Goal: Information Seeking & Learning: Learn about a topic

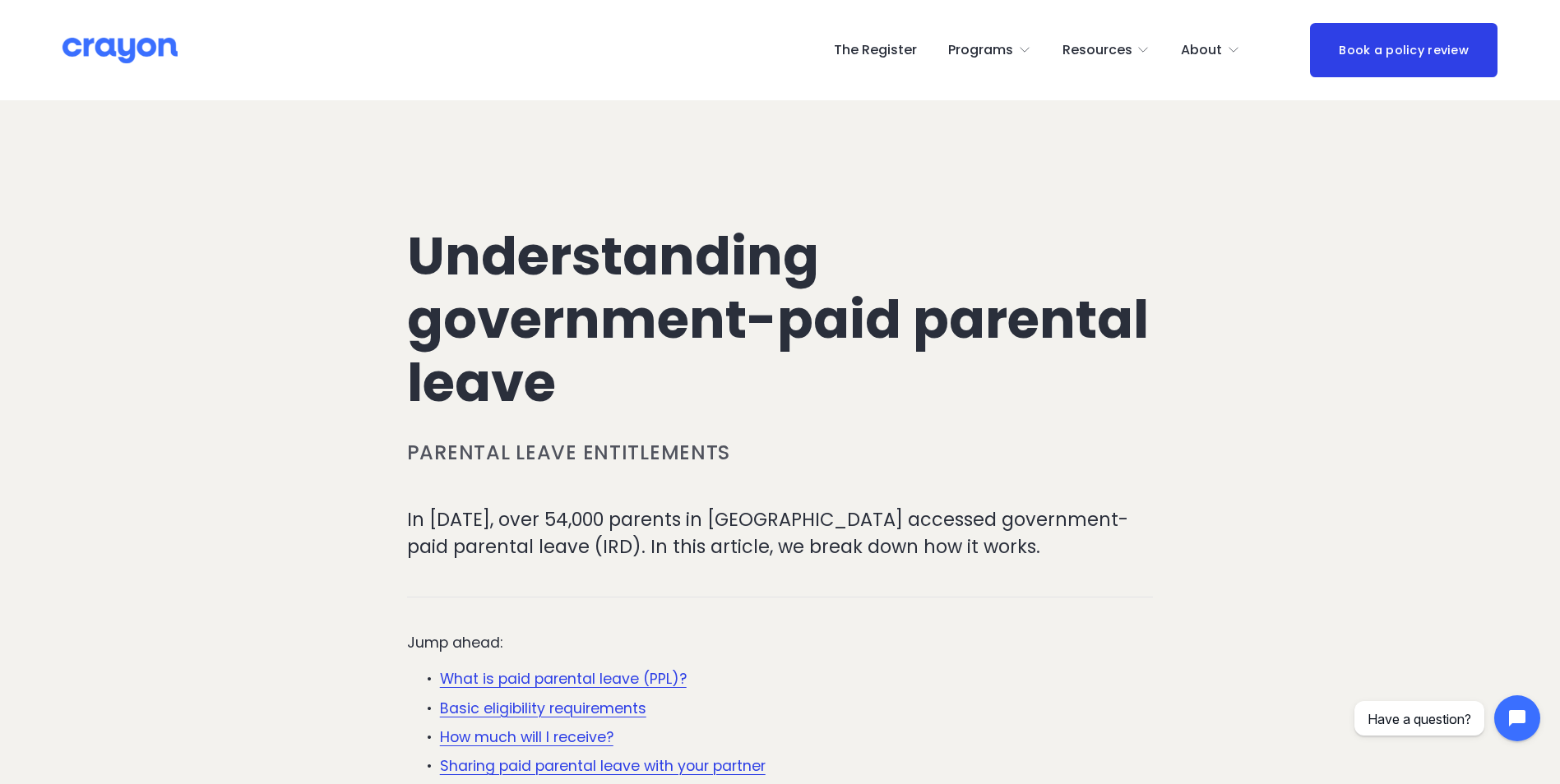
scroll to position [83, 0]
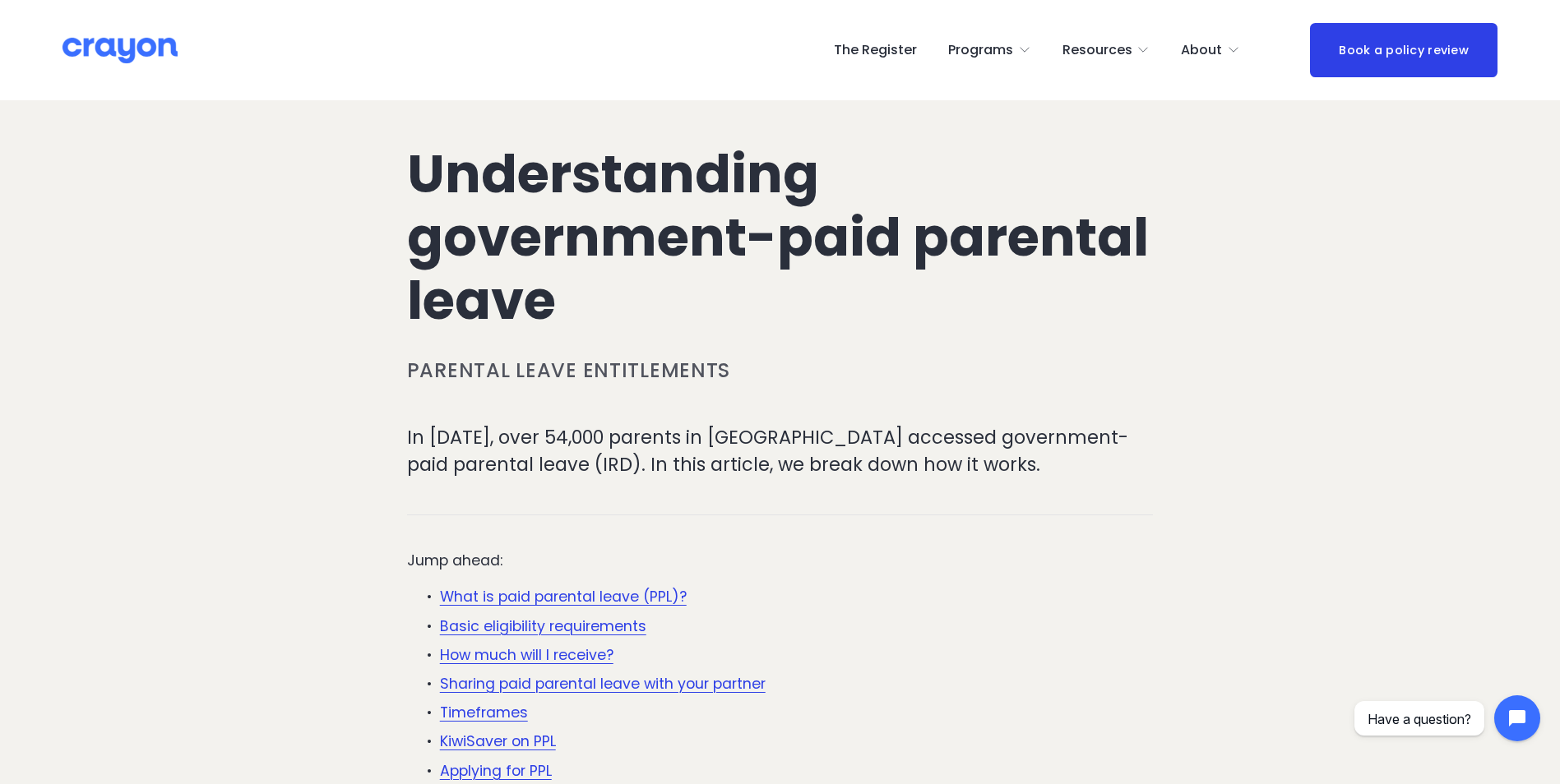
click at [612, 620] on link "Basic eligibility requirements" at bounding box center [544, 626] width 206 height 20
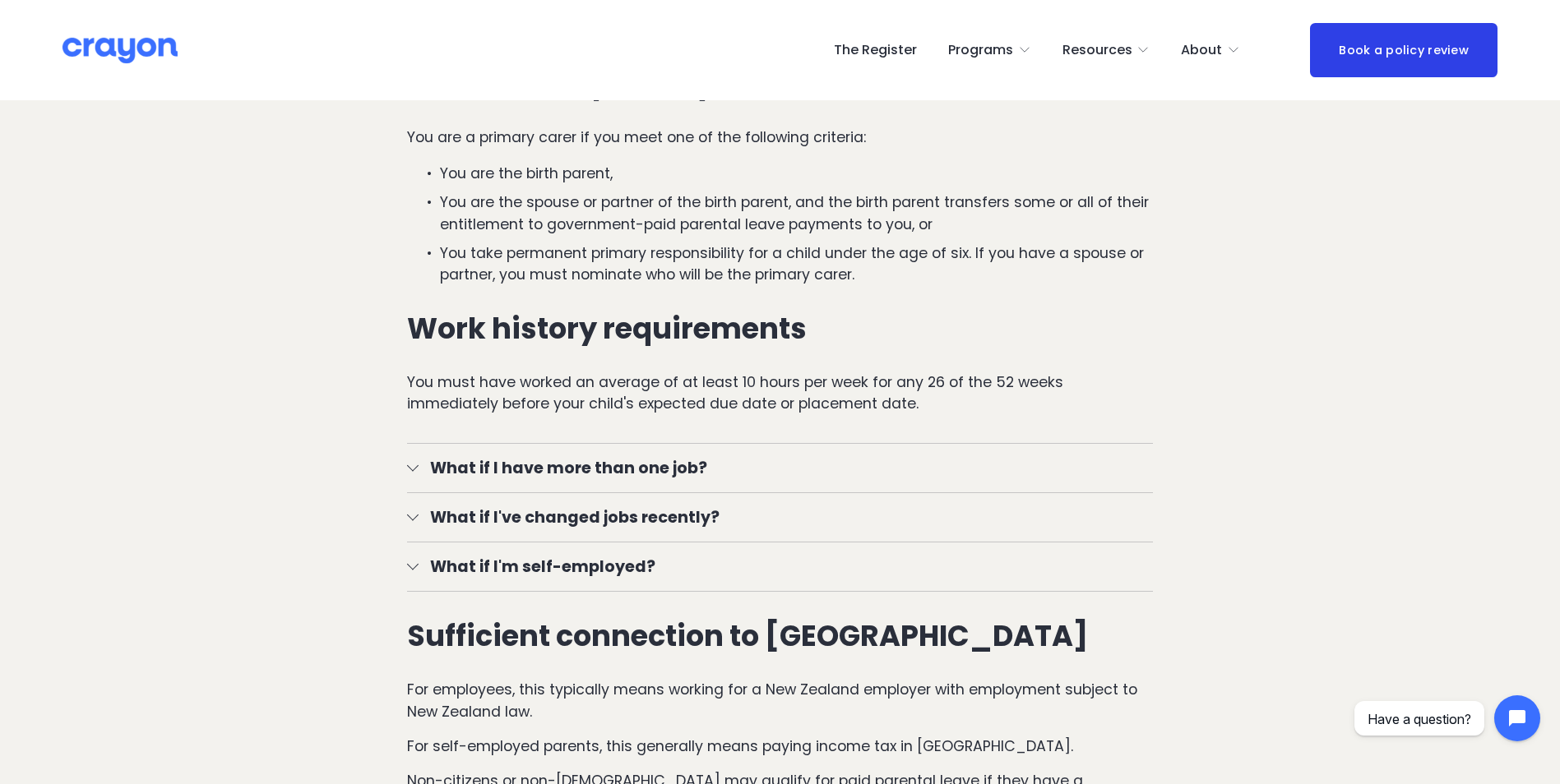
scroll to position [1678, 0]
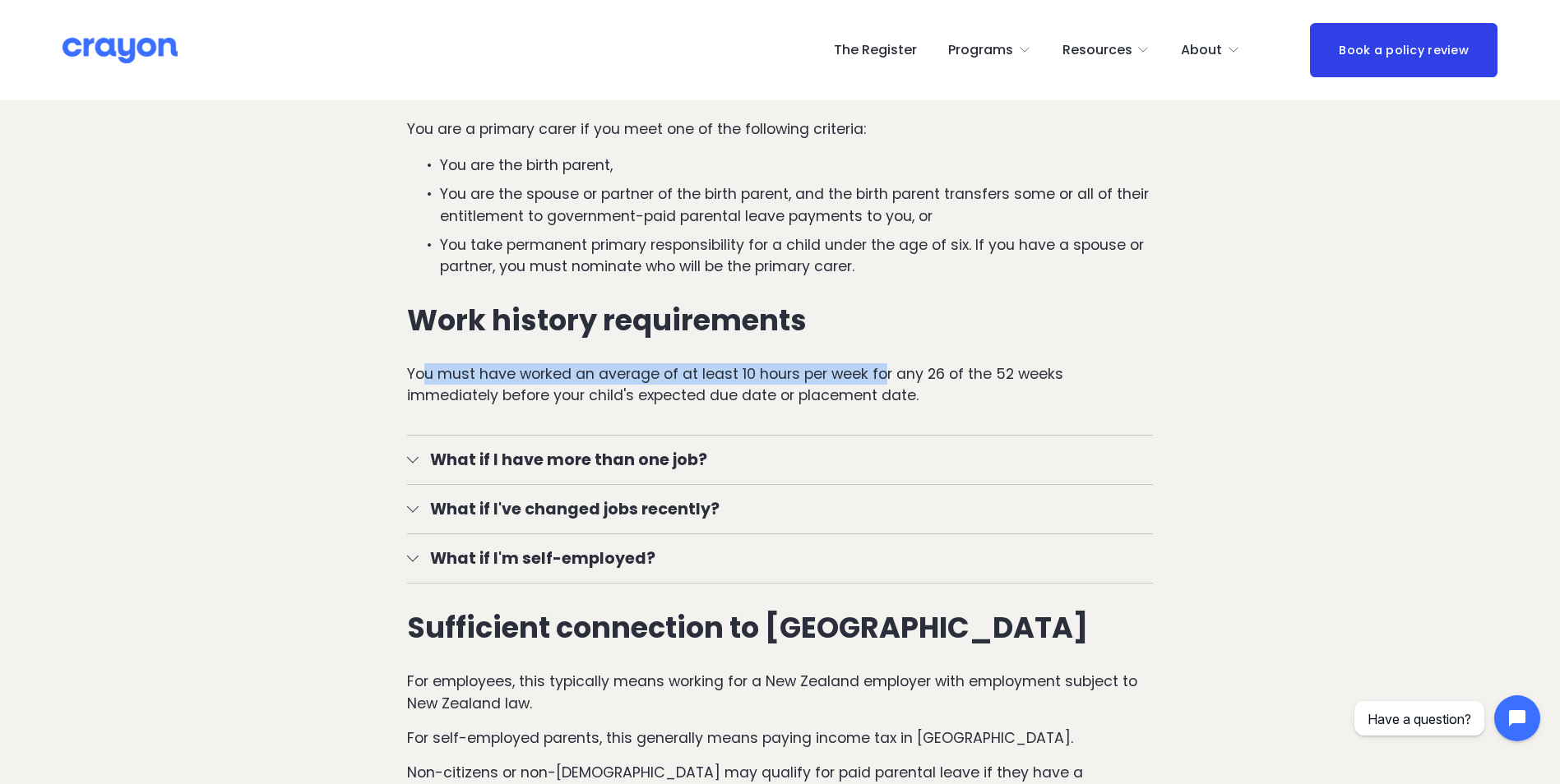
drag, startPoint x: 427, startPoint y: 369, endPoint x: 888, endPoint y: 374, distance: 461.0
click at [888, 374] on p "You must have worked an average of at least 10 hours per week for any 26 of the…" at bounding box center [780, 385] width 747 height 44
drag, startPoint x: 888, startPoint y: 374, endPoint x: 941, endPoint y: 414, distance: 66.4
click at [941, 414] on div "To qualify for paid parental leave, you must meet these key requirements: You a…" at bounding box center [780, 137] width 775 height 568
click at [419, 462] on span "What if I have more than one job?" at bounding box center [786, 460] width 735 height 24
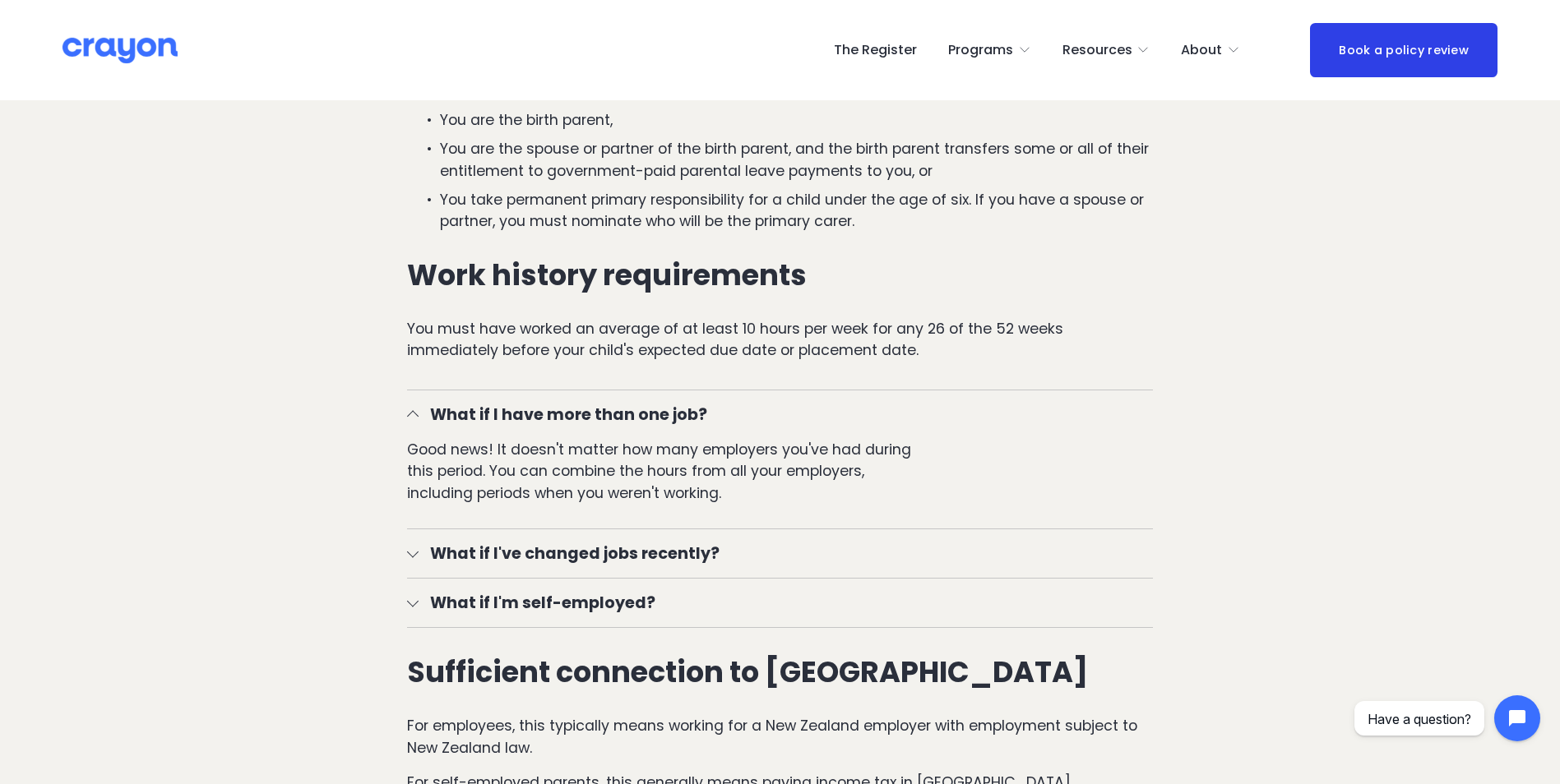
scroll to position [1759, 0]
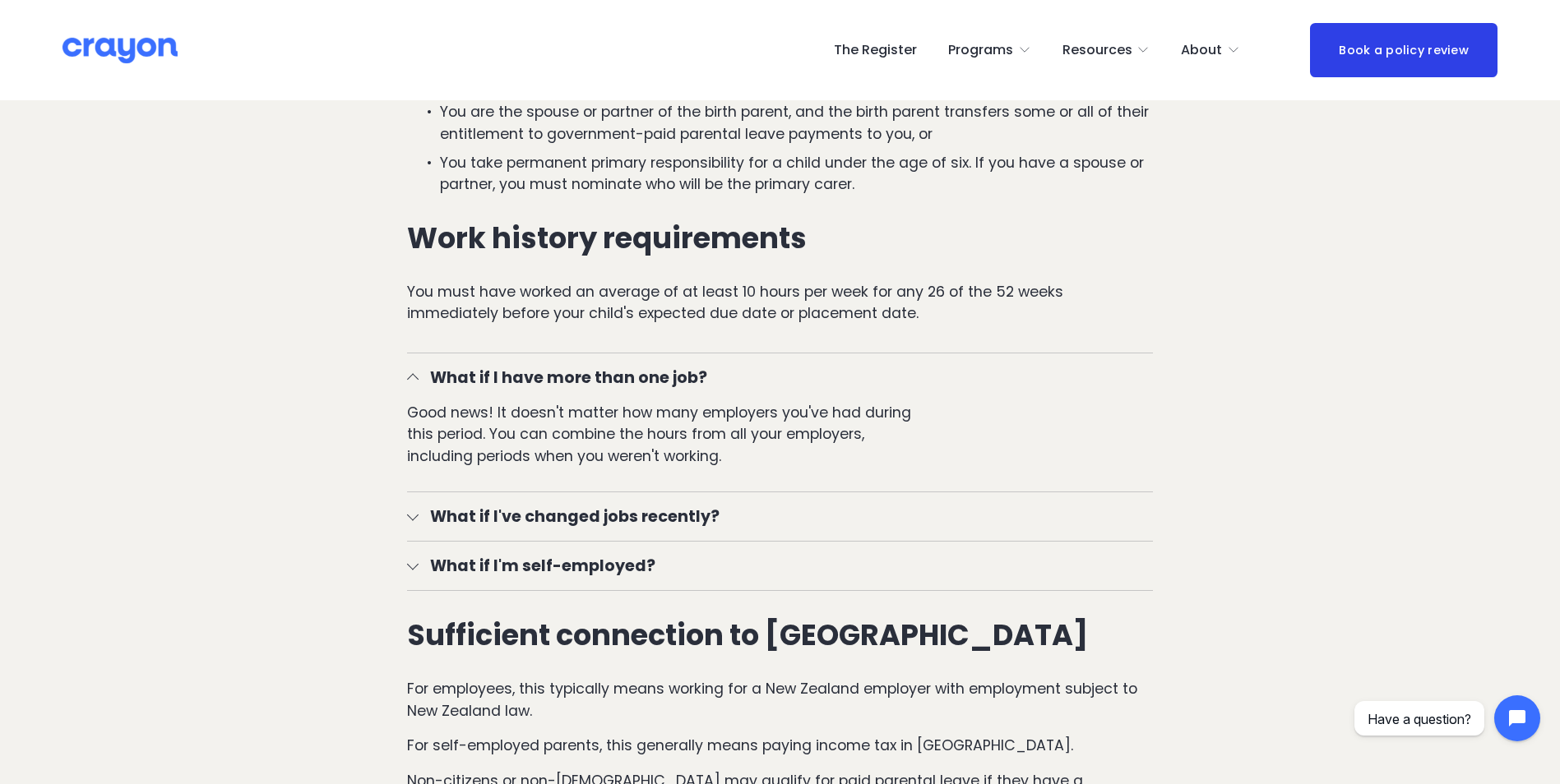
click at [473, 505] on span "What if I've changed jobs recently?" at bounding box center [786, 517] width 735 height 24
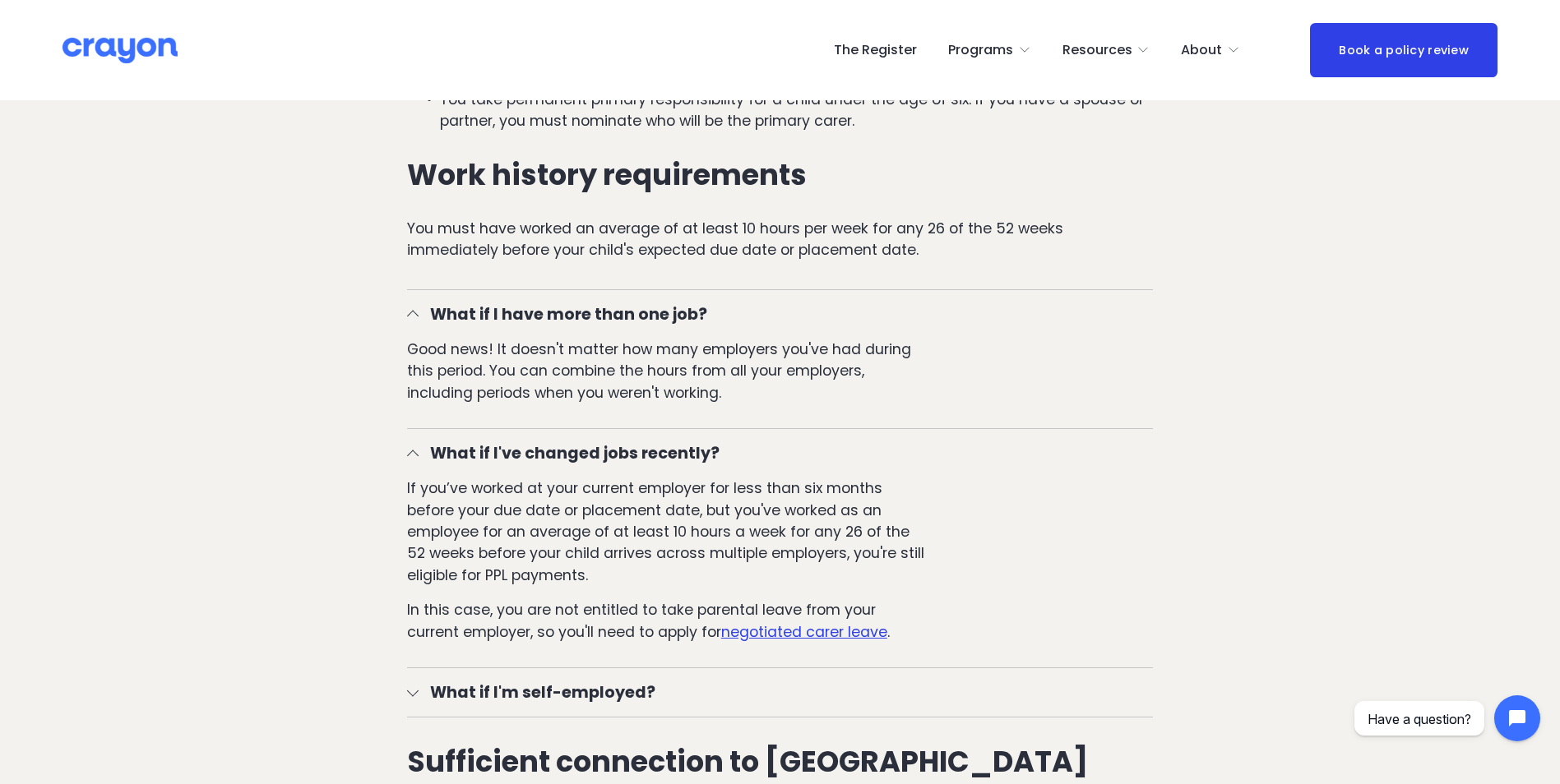
scroll to position [1924, 0]
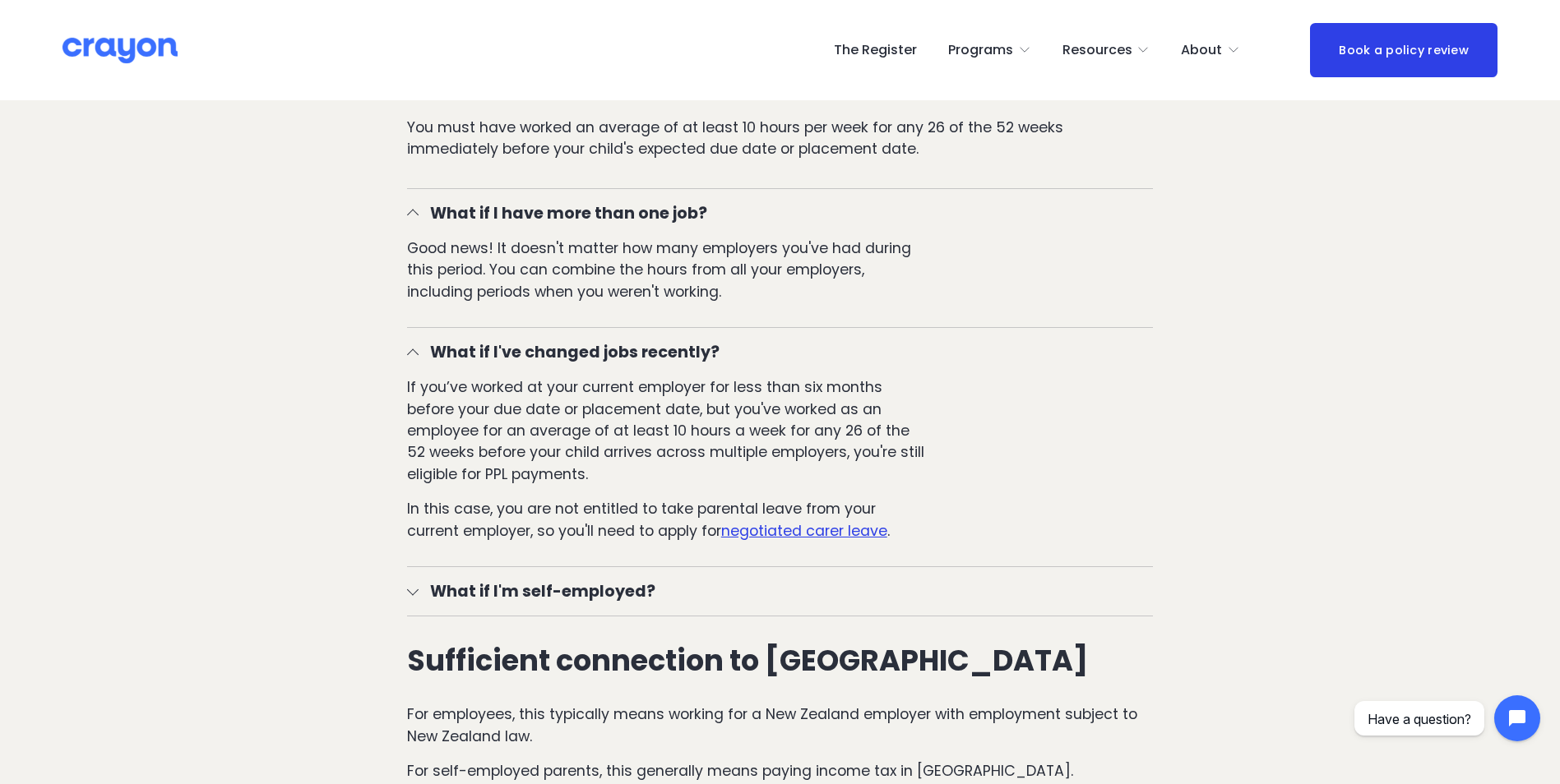
click at [583, 604] on span "What if I'm self-employed?" at bounding box center [786, 592] width 735 height 24
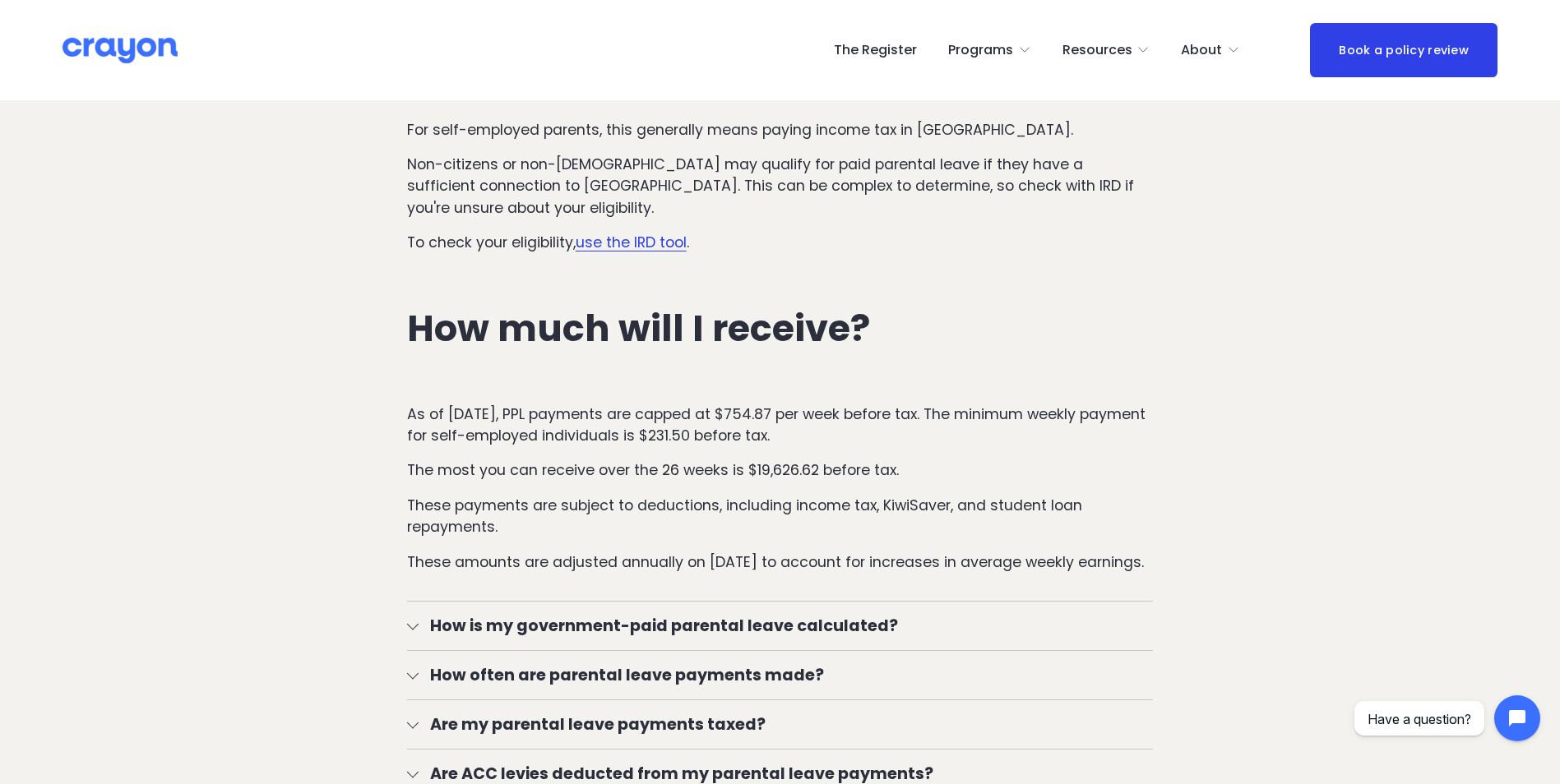
scroll to position [2829, 0]
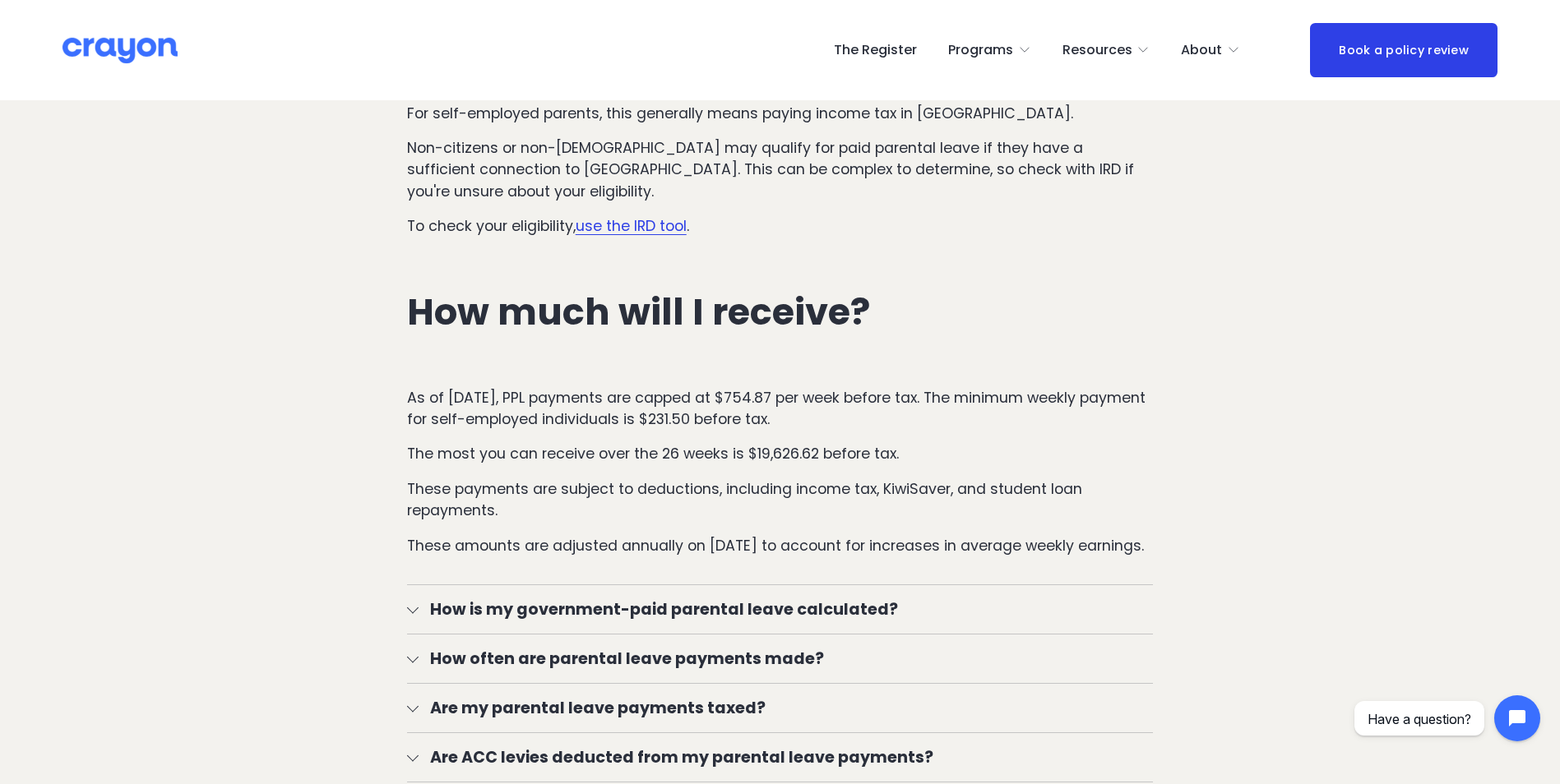
click at [685, 655] on span "How often are parental leave payments made?" at bounding box center [786, 660] width 735 height 24
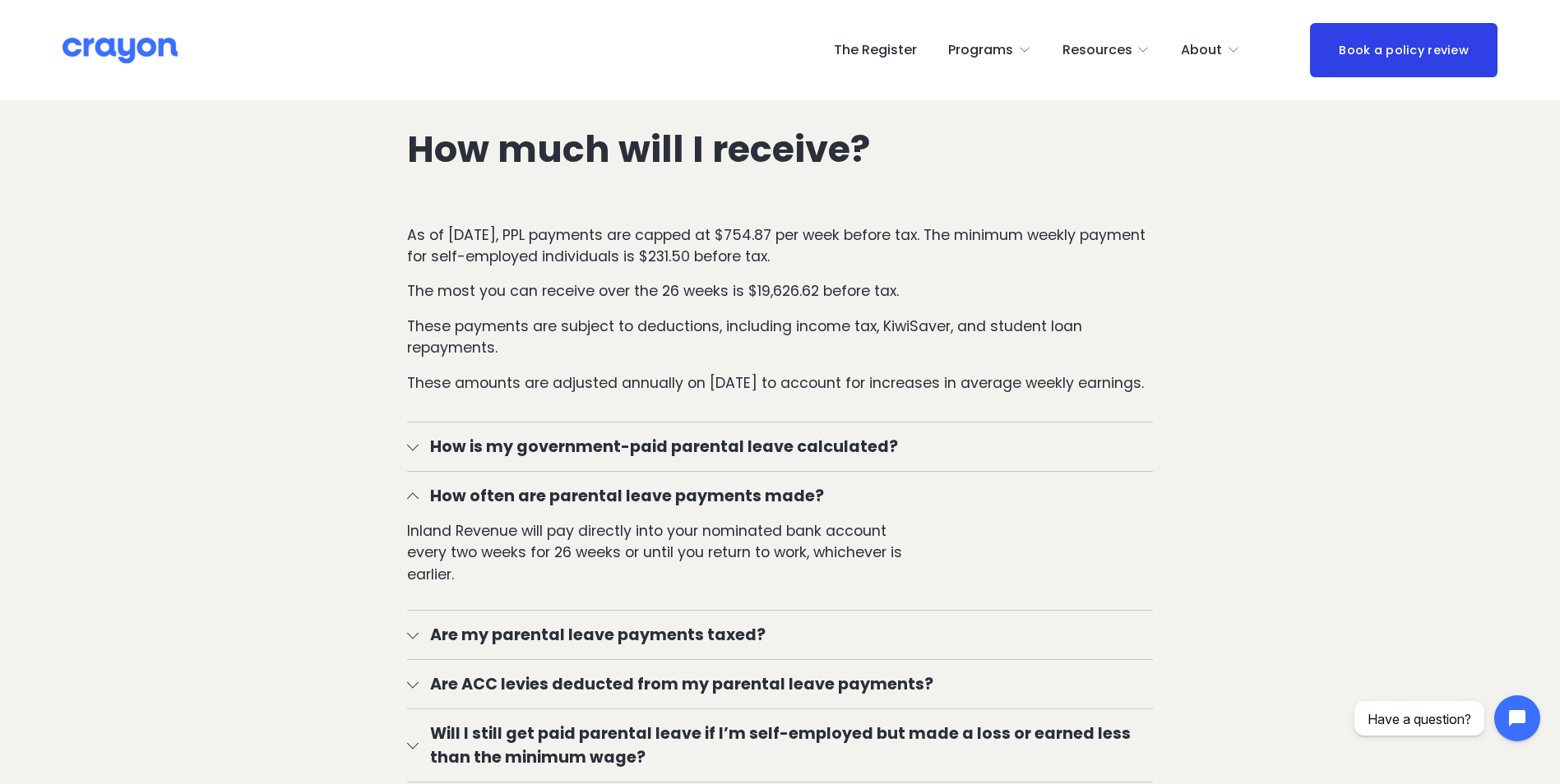
scroll to position [2993, 0]
click at [680, 639] on span "Are my parental leave payments taxed?" at bounding box center [786, 634] width 735 height 24
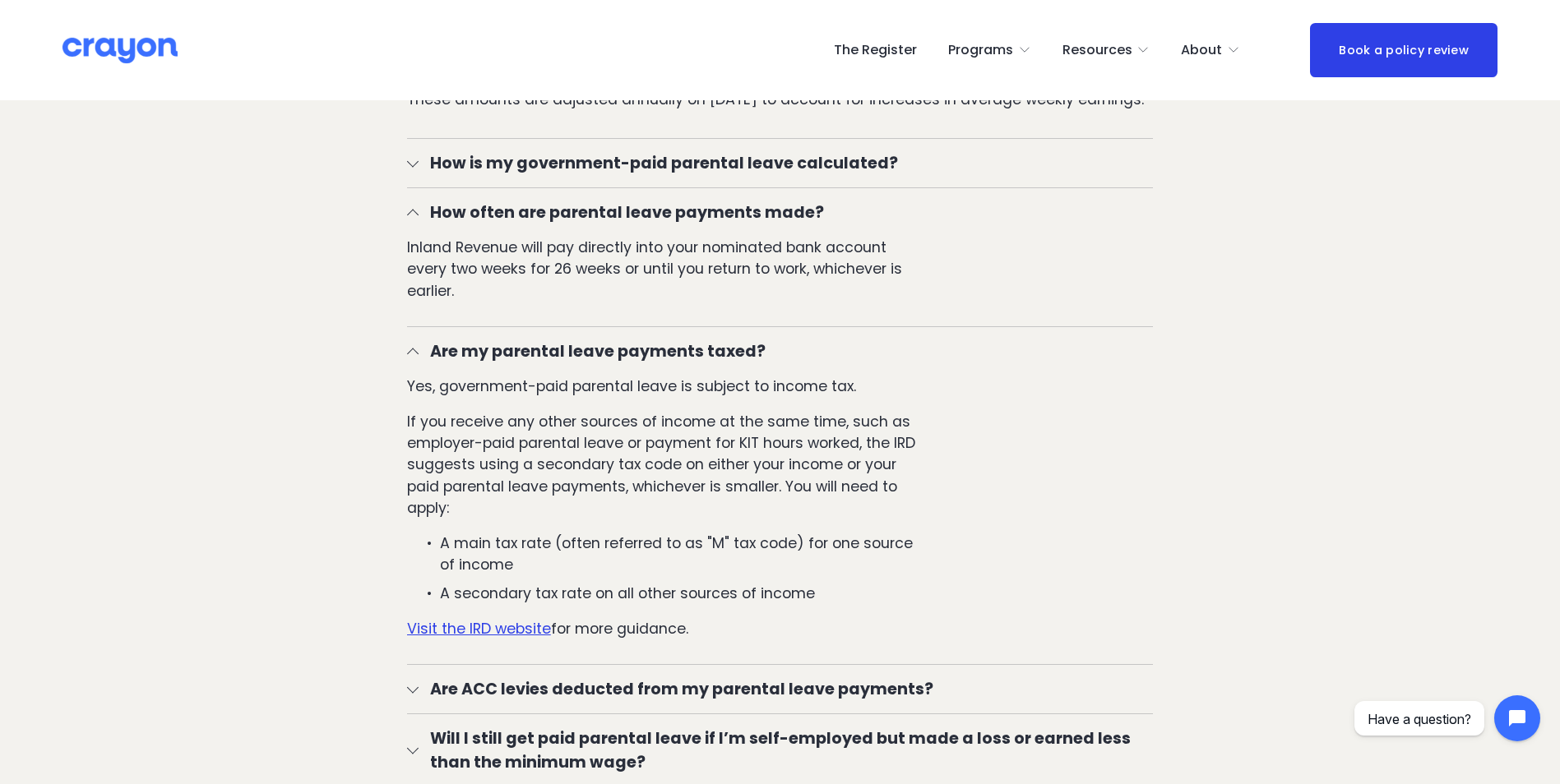
scroll to position [3322, 0]
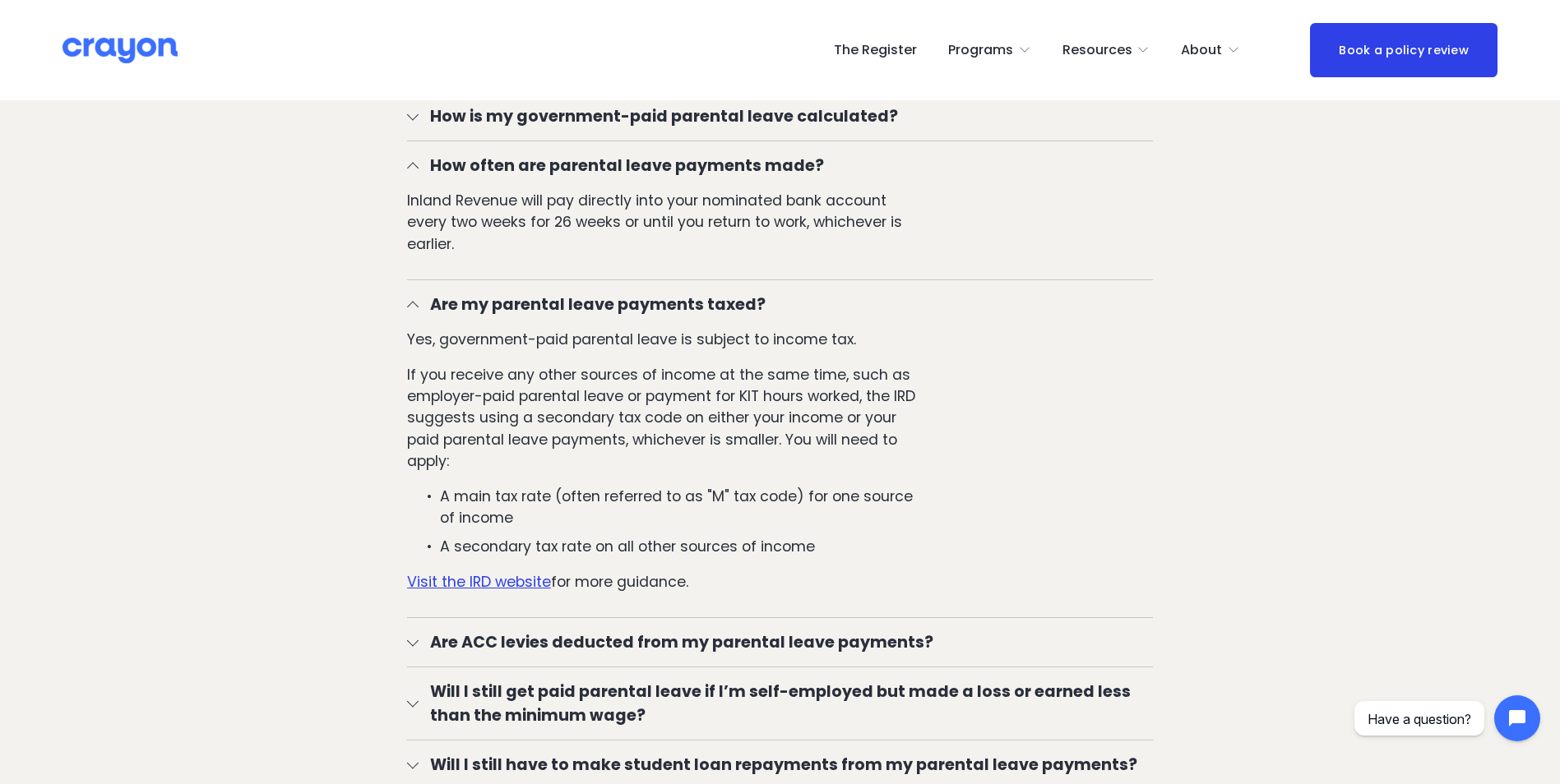
click at [683, 645] on span "Are ACC levies deducted from my parental leave payments?" at bounding box center [786, 643] width 735 height 24
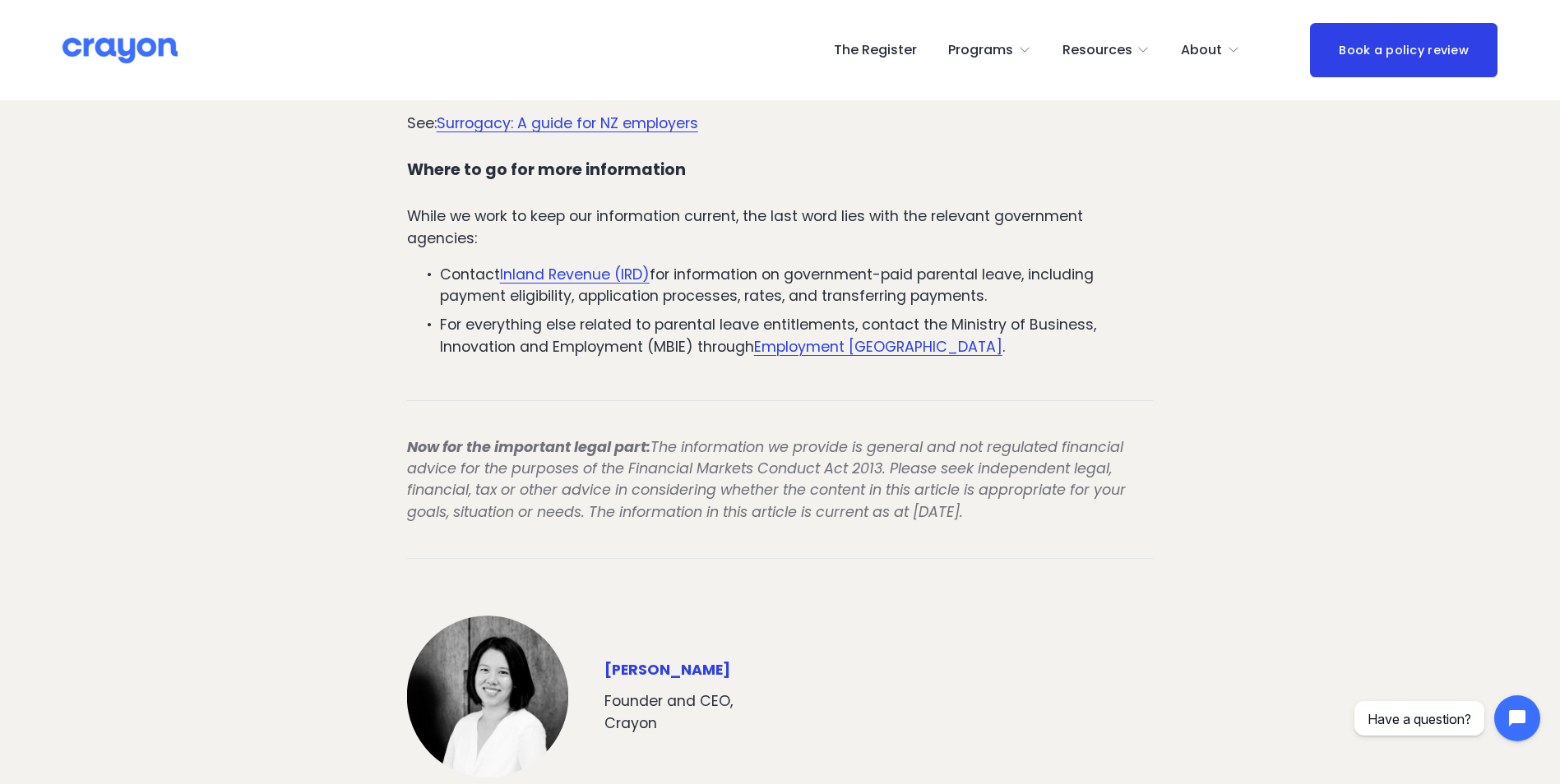
scroll to position [8057, 0]
